Goal: Task Accomplishment & Management: Manage account settings

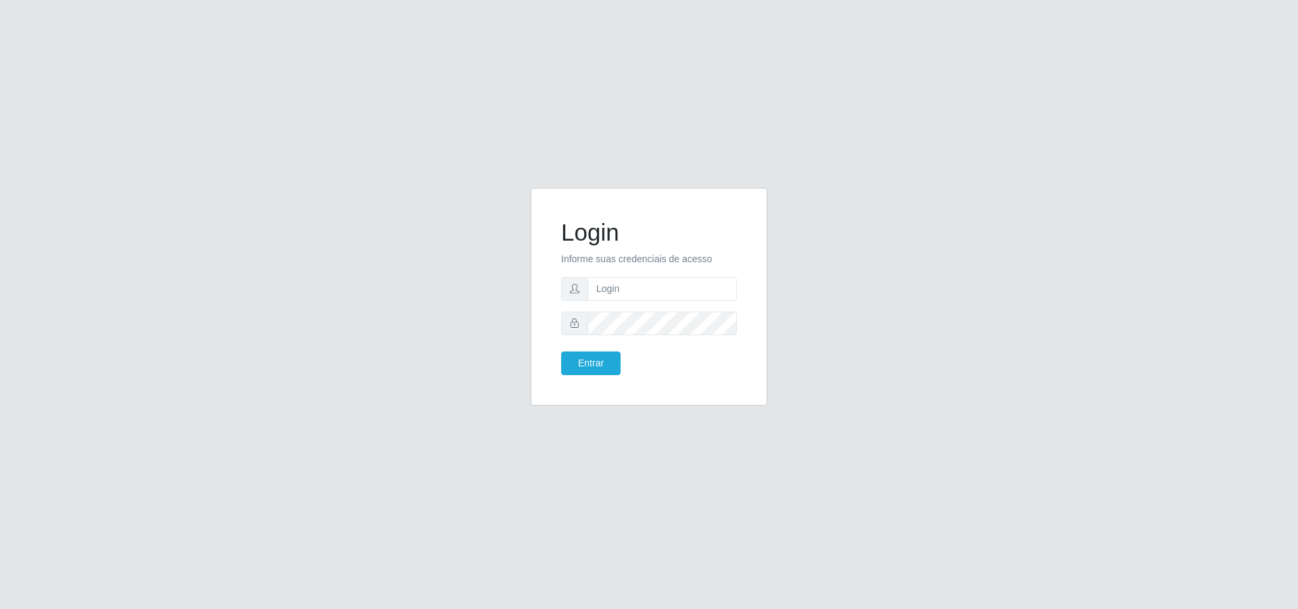
click at [635, 272] on form "Login Informe suas credenciais de acesso Entrar" at bounding box center [649, 296] width 176 height 157
click at [633, 291] on input "text" at bounding box center [661, 289] width 149 height 24
type input "ariel.jardim"
click at [561, 351] on button "Entrar" at bounding box center [590, 363] width 59 height 24
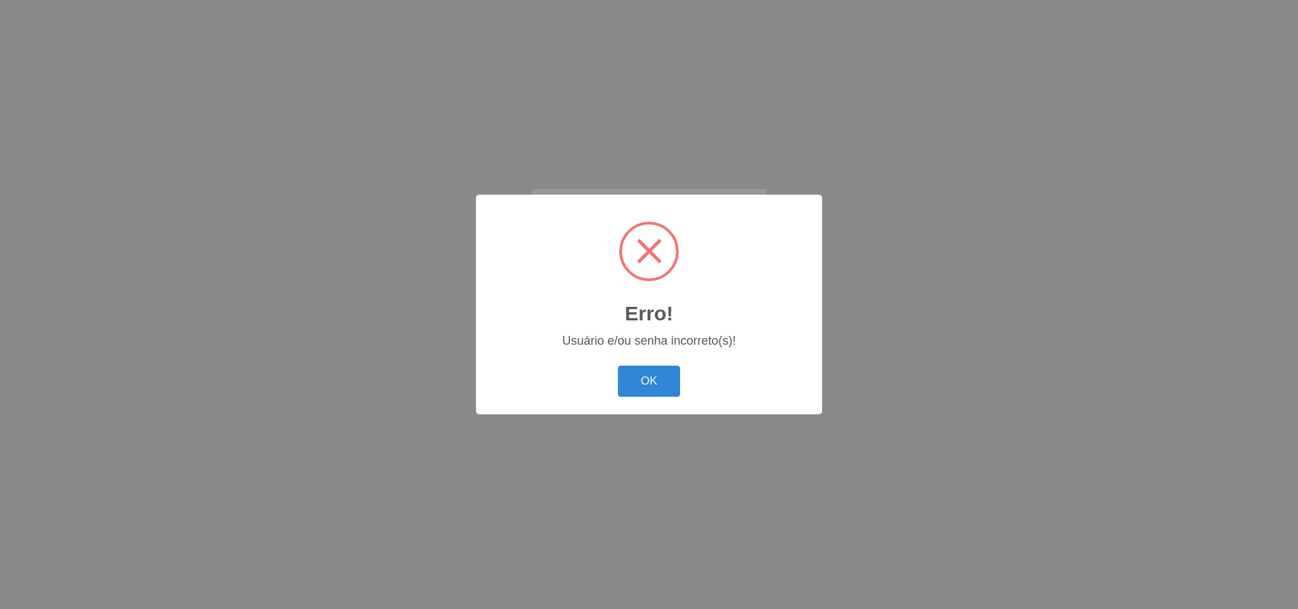
click at [618, 366] on button "OK" at bounding box center [649, 382] width 63 height 32
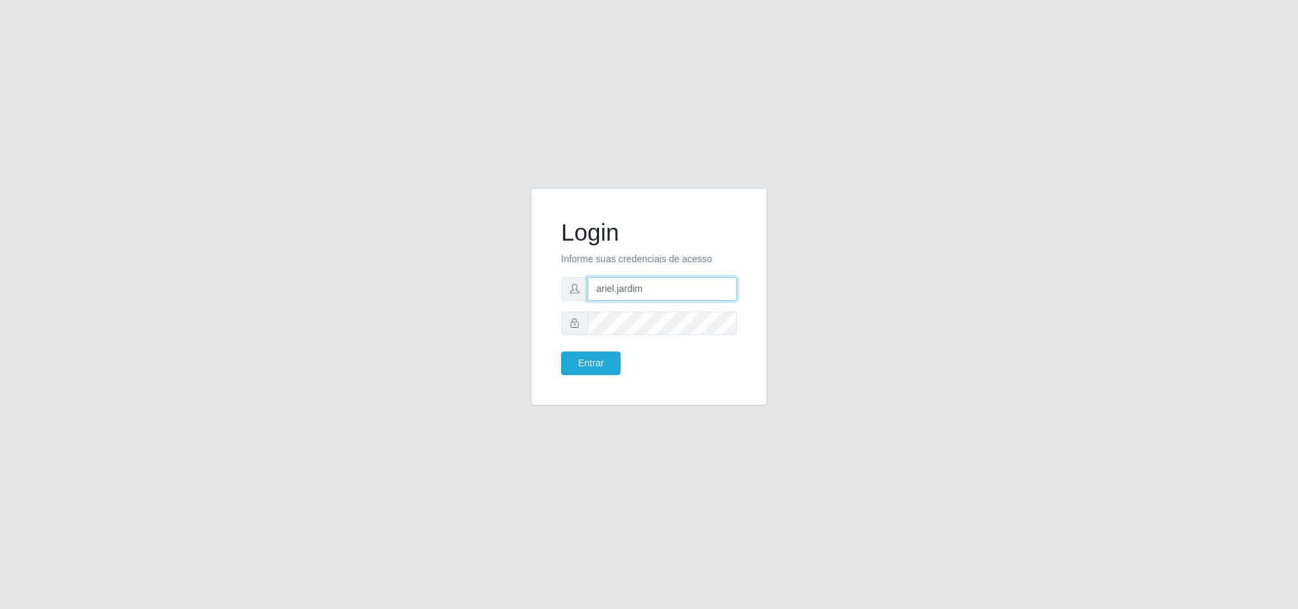
click at [699, 299] on input "ariel.jardim" at bounding box center [661, 289] width 149 height 24
drag, startPoint x: 725, startPoint y: 293, endPoint x: 743, endPoint y: 291, distance: 17.7
click at [743, 291] on div "Login Informe suas credenciais de acesso [EMAIL_ADDRESS][DOMAIN_NAME] Entrar" at bounding box center [649, 297] width 203 height 184
click at [714, 291] on input "[EMAIL_ADDRESS][DOMAIN_NAME]" at bounding box center [661, 289] width 149 height 24
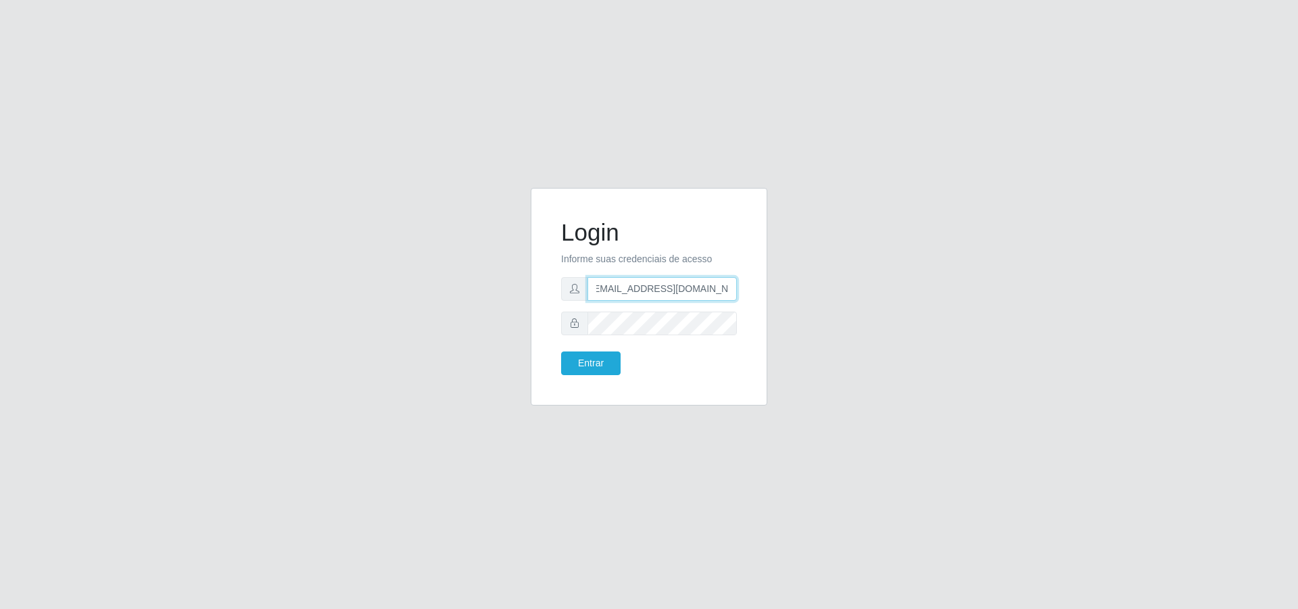
type input "[EMAIL_ADDRESS][DOMAIN_NAME]"
click at [550, 323] on div "Login Informe suas credenciais de acesso [EMAIL_ADDRESS][DOMAIN_NAME] Entrar" at bounding box center [649, 297] width 203 height 184
click at [561, 351] on button "Entrar" at bounding box center [590, 363] width 59 height 24
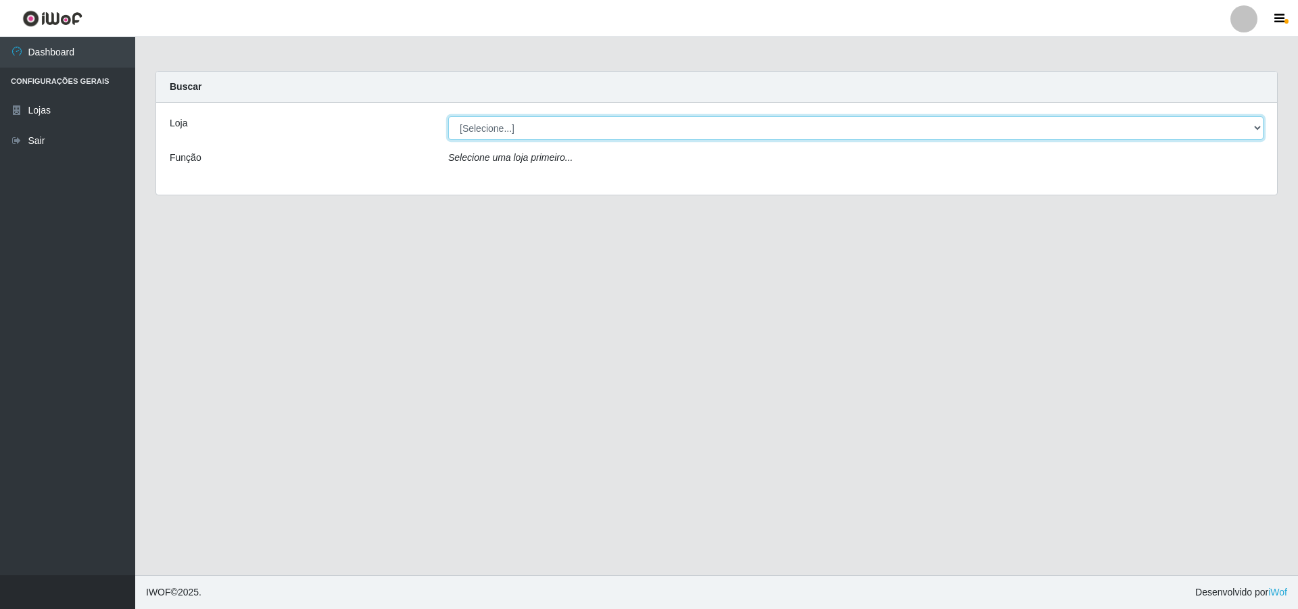
click at [653, 132] on select "[Selecione...] Atacado Vem - Loja 31 [GEOGRAPHIC_DATA]" at bounding box center [855, 128] width 815 height 24
select select "437"
click at [448, 116] on select "[Selecione...] Atacado Vem - Loja 31 [GEOGRAPHIC_DATA]" at bounding box center [855, 128] width 815 height 24
